Goal: Transaction & Acquisition: Purchase product/service

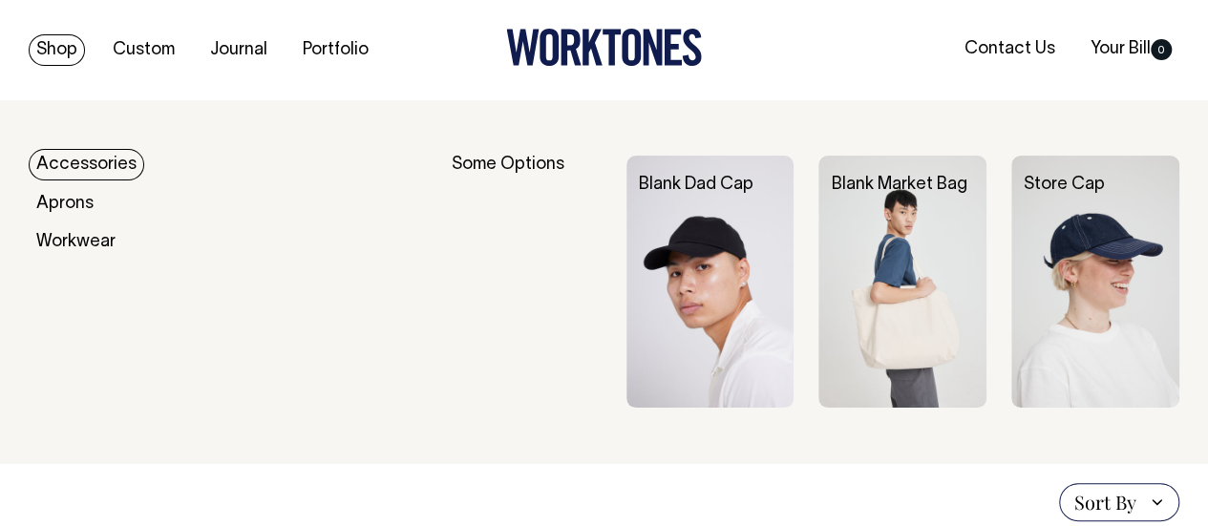
click at [71, 165] on link "Accessories" at bounding box center [87, 165] width 116 height 32
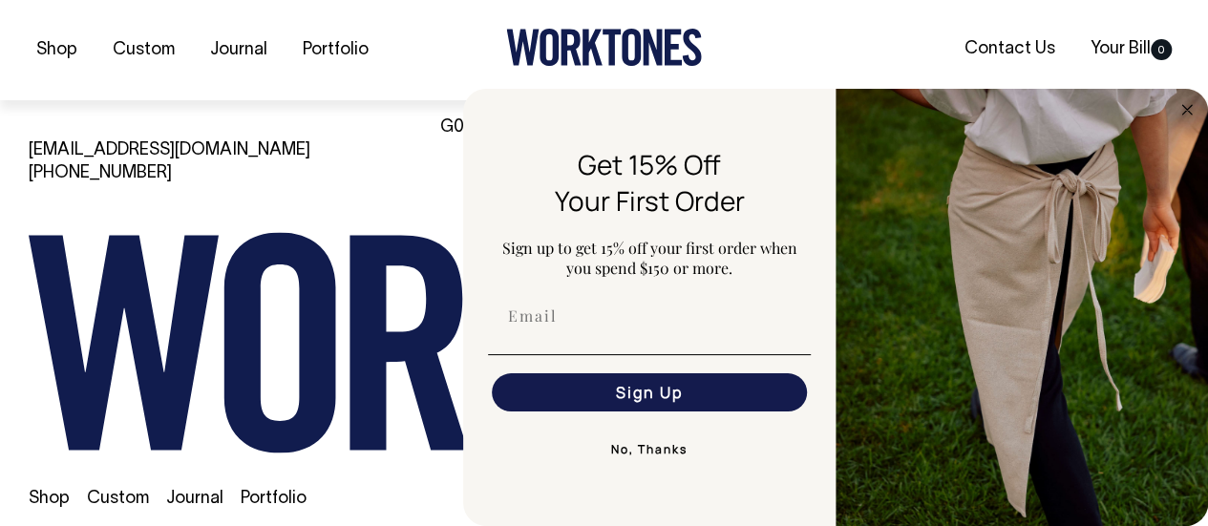
scroll to position [2642, 0]
click at [1189, 108] on circle "Close dialog" at bounding box center [1187, 109] width 22 height 22
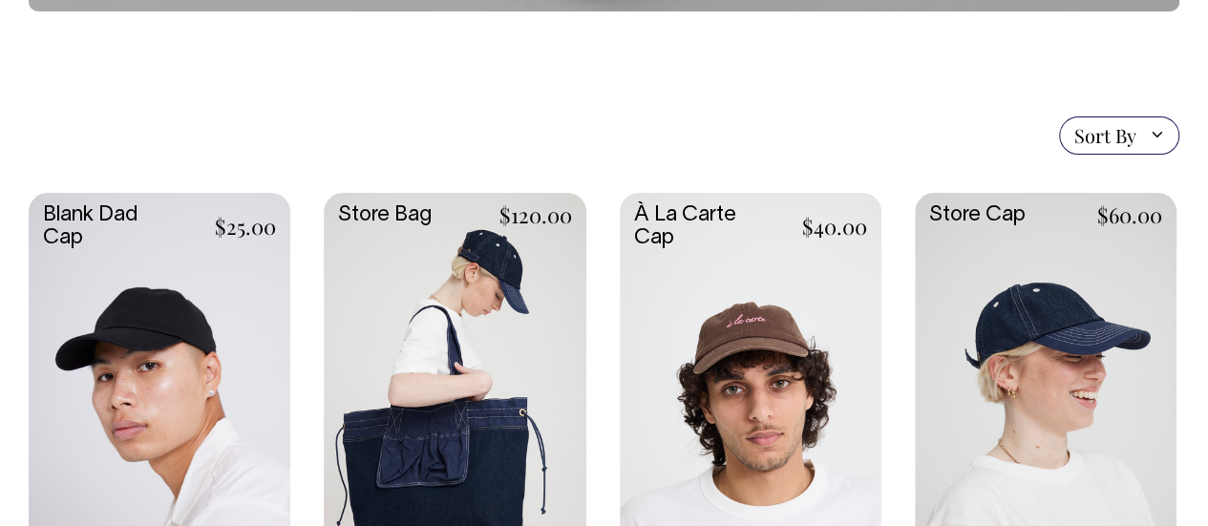
scroll to position [382, 0]
click at [729, 356] on link at bounding box center [751, 387] width 262 height 389
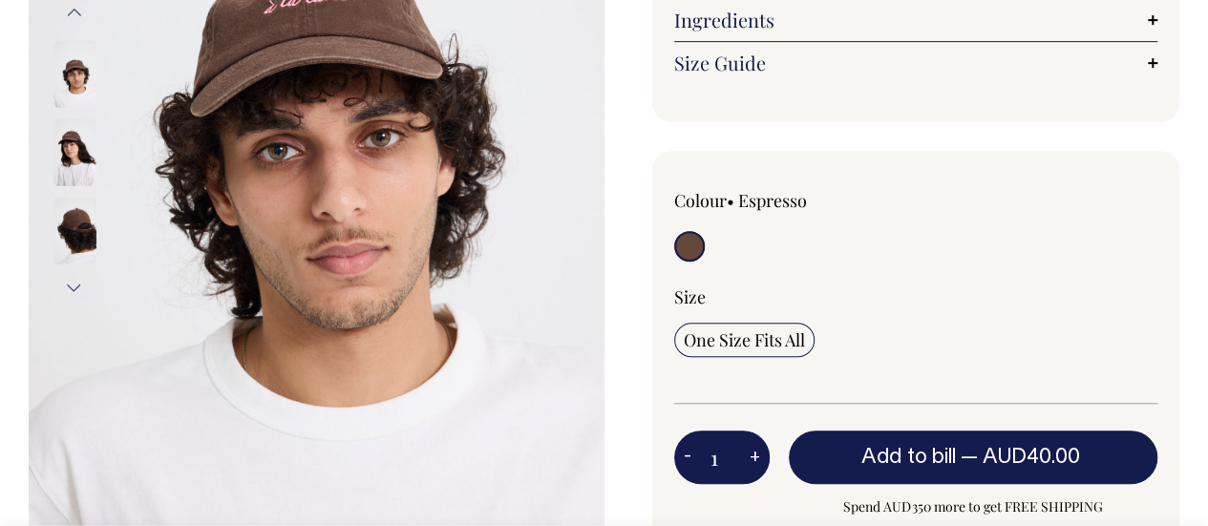
scroll to position [382, 0]
